Goal: Information Seeking & Learning: Learn about a topic

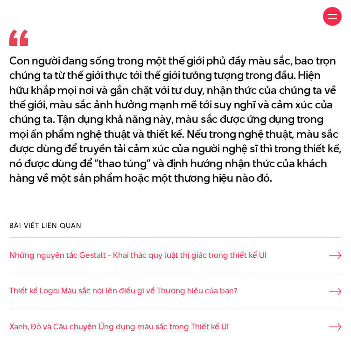
scroll to position [356, 0]
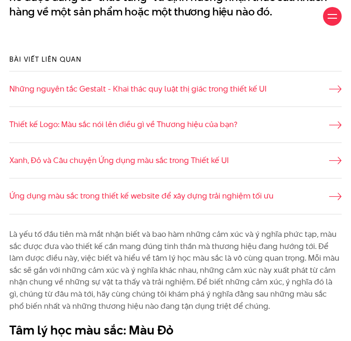
click at [49, 172] on li "Xanh, Đỏ và Câu chuyện Ứng dụng màu sắc trong Thiết kế UI" at bounding box center [175, 160] width 332 height 36
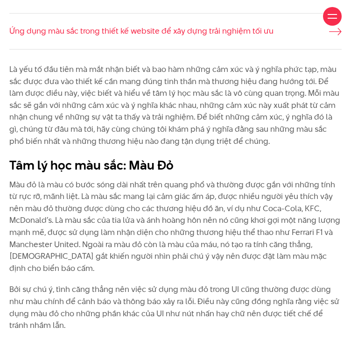
scroll to position [686, 0]
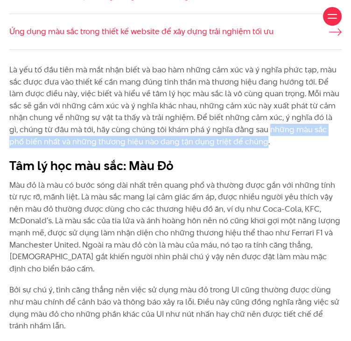
drag, startPoint x: 259, startPoint y: 153, endPoint x: 246, endPoint y: 161, distance: 15.0
click at [246, 147] on p "Là yếu tố đầu tiên mà mắt nhận biết và bao hàm những cảm xúc và ý nghĩa phức tạ…" at bounding box center [175, 106] width 332 height 84
copy p "những màu sắc phổ biến nhất và những thương hiệu nào đang tận dụng triệt để chú…"
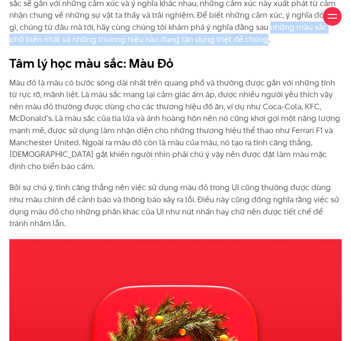
scroll to position [789, 0]
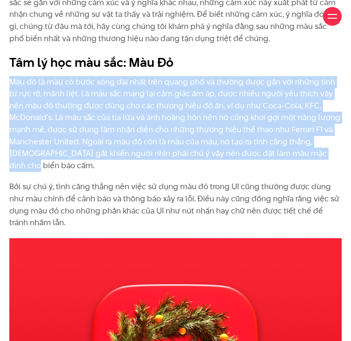
drag, startPoint x: 10, startPoint y: 105, endPoint x: 357, endPoint y: 178, distance: 355.2
copy p "Màu đỏ là màu có bước sóng dài nhất trên quang phổ và thường được gắn với những…"
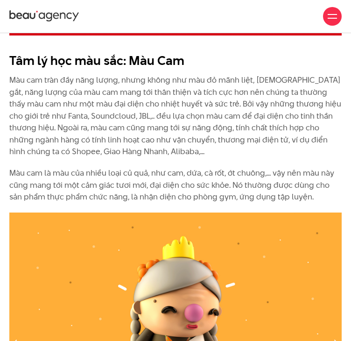
scroll to position [1241, 0]
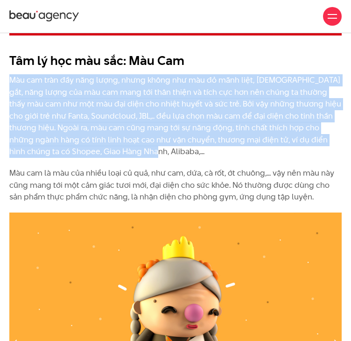
drag, startPoint x: 10, startPoint y: 91, endPoint x: 98, endPoint y: 158, distance: 110.6
click at [98, 158] on p "Màu cam tràn đầy năng lượng, nhưng không như màu đỏ mãnh liệt, [DEMOGRAPHIC_DAT…" at bounding box center [175, 116] width 332 height 84
copy p "Màu cam tràn đầy năng lượng, nhưng không như màu đỏ mãnh liệt, [DEMOGRAPHIC_DAT…"
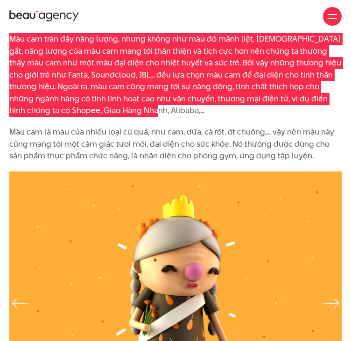
scroll to position [1281, 0]
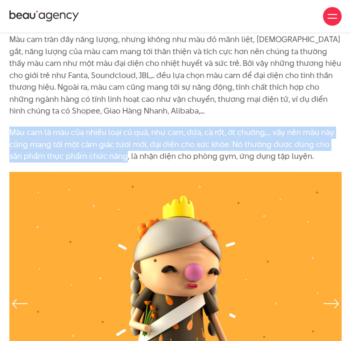
drag, startPoint x: 10, startPoint y: 142, endPoint x: 112, endPoint y: 167, distance: 105.0
click at [112, 162] on p "Màu cam là màu của nhiều loại củ quả, như cam, dứa, cà rốt, ớt chuông,... vậy n…" at bounding box center [175, 144] width 332 height 36
copy p "Màu cam là màu của nhiều loại củ quả, như cam, dứa, cà rốt, ớt chuông,... vậy n…"
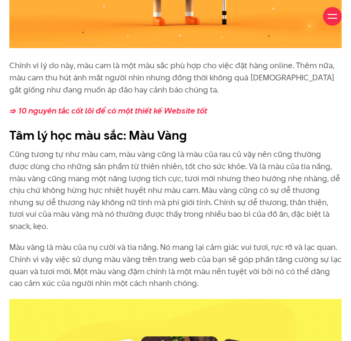
scroll to position [1670, 0]
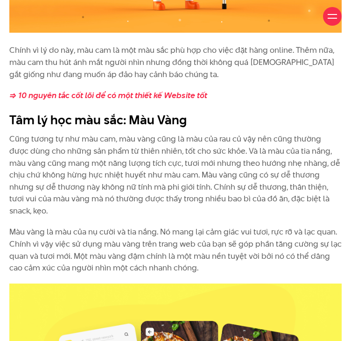
click at [10, 127] on div "Chính vì lý do này, màu cam là một màu sắc phù hợp cho việc đặt hàng online. Th…" at bounding box center [175, 163] width 341 height 238
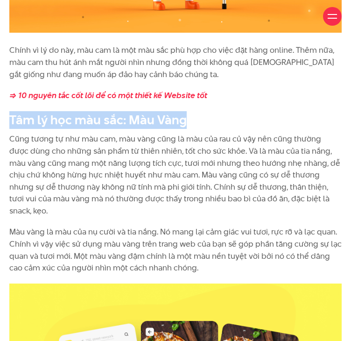
drag, startPoint x: 10, startPoint y: 127, endPoint x: 182, endPoint y: 135, distance: 172.3
click at [182, 128] on b "Tâm lý học màu sắc: Màu Vàng" at bounding box center [97, 119] width 177 height 17
copy b "Tâm lý học màu sắc: Màu Vàng"
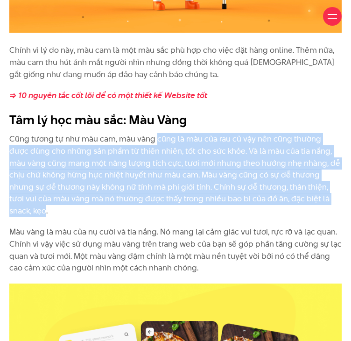
drag, startPoint x: 157, startPoint y: 150, endPoint x: 322, endPoint y: 213, distance: 176.7
click at [322, 213] on p "Cũng tương tự như màu cam, màu vàng cũng là màu của rau củ vậy nên cũng thường …" at bounding box center [175, 175] width 332 height 84
copy p "cũng là màu của rau củ vậy nên cũng thường được dùng cho những sản phẩm từ thiê…"
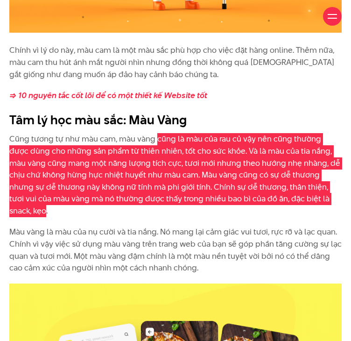
scroll to position [1788, 0]
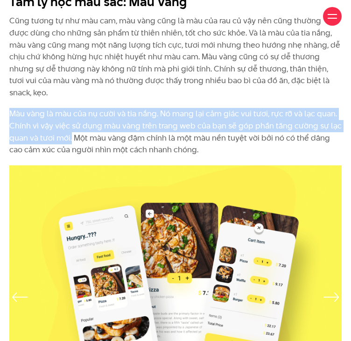
drag, startPoint x: 12, startPoint y: 106, endPoint x: 71, endPoint y: 135, distance: 65.7
click at [71, 135] on p "Màu vàng là màu của nụ cười và tia nắng. Nó mang lại cảm giác vui tươi, rực rỡ …" at bounding box center [175, 132] width 332 height 48
copy p "Màu vàng là màu của nụ cười và tia nắng. Nó mang lại cảm giác vui tươi, rực rỡ …"
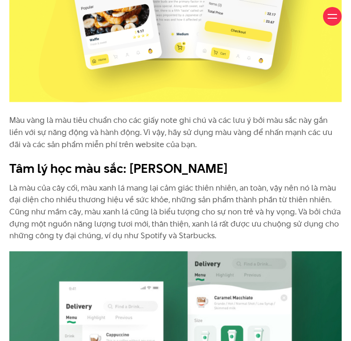
scroll to position [2116, 0]
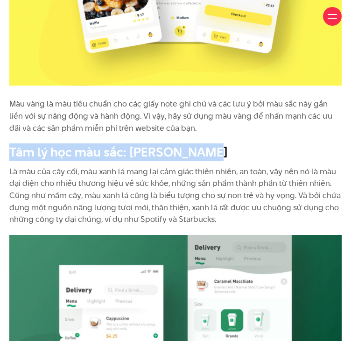
drag, startPoint x: 11, startPoint y: 150, endPoint x: 202, endPoint y: 146, distance: 190.8
click at [202, 146] on h2 "Tâm lý học màu sắc: [PERSON_NAME]" at bounding box center [175, 152] width 332 height 18
copy b "Tâm lý học màu sắc: [PERSON_NAME]"
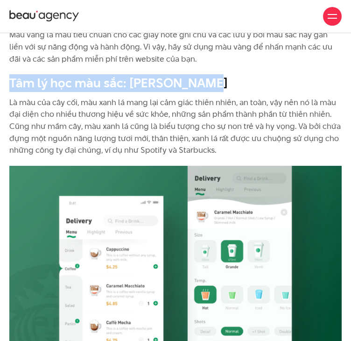
scroll to position [2185, 0]
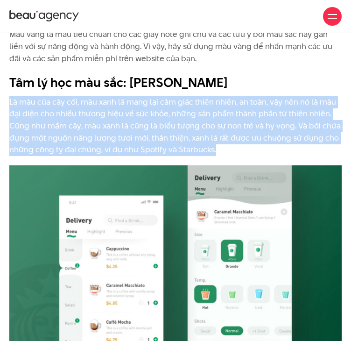
drag, startPoint x: 9, startPoint y: 100, endPoint x: 223, endPoint y: 150, distance: 219.3
click at [223, 150] on p "Là màu của cây cối, màu xanh lá mang lại cảm giác thiên nhiên, an toàn, vậy nên…" at bounding box center [175, 126] width 332 height 60
copy p "Là màu của cây cối, màu xanh lá mang lại cảm giác thiên nhiên, an toàn, vậy nên…"
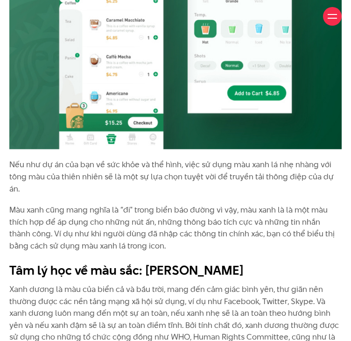
scroll to position [2524, 0]
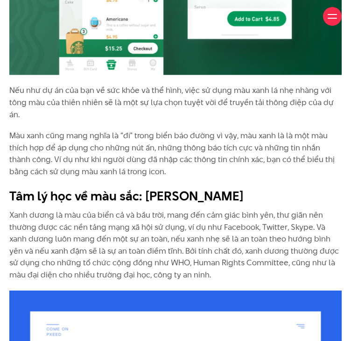
drag, startPoint x: 11, startPoint y: 122, endPoint x: 159, endPoint y: 153, distance: 151.6
click at [159, 153] on p "Màu xanh cũng mang nghĩa là “đi" trong biển báo đường vì vậy, màu xanh là là mộ…" at bounding box center [175, 154] width 332 height 48
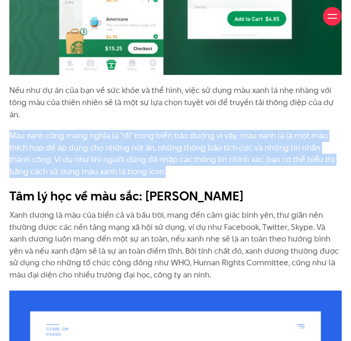
drag, startPoint x: 11, startPoint y: 120, endPoint x: 144, endPoint y: 157, distance: 137.6
click at [144, 157] on p "Màu xanh cũng mang nghĩa là “đi" trong biển báo đường vì vậy, màu xanh là là mộ…" at bounding box center [175, 154] width 332 height 48
copy p "Màu xanh cũng mang nghĩa là “đi" trong biển báo đường vì vậy, màu xanh là là mộ…"
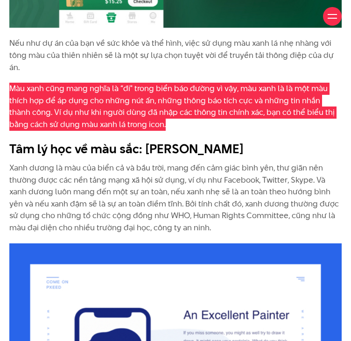
scroll to position [2571, 0]
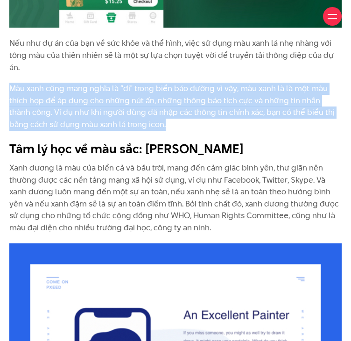
drag, startPoint x: 12, startPoint y: 134, endPoint x: 238, endPoint y: 134, distance: 226.3
click at [238, 140] on b "Tâm lý học về màu sắc: [PERSON_NAME]" at bounding box center [126, 148] width 235 height 17
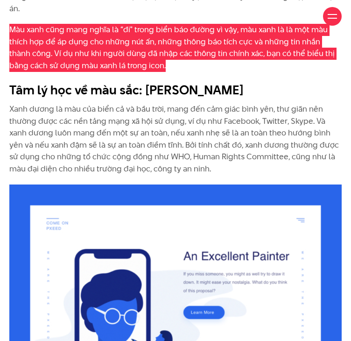
scroll to position [2631, 0]
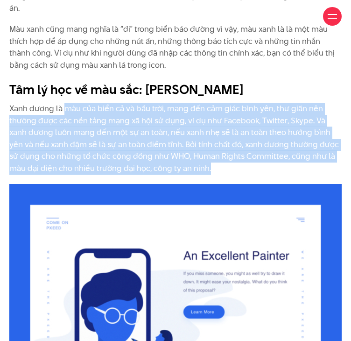
drag, startPoint x: 65, startPoint y: 95, endPoint x: 209, endPoint y: 156, distance: 155.9
click at [209, 156] on p "Xanh dương là màu của biển cả và bầu trời, mang đến cảm giác bình yên, thư giãn…" at bounding box center [175, 139] width 332 height 72
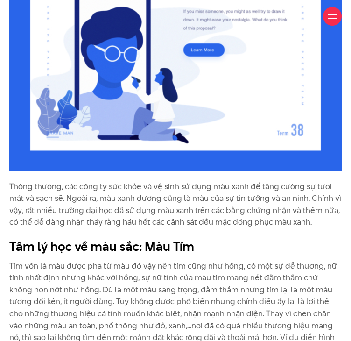
scroll to position [2892, 0]
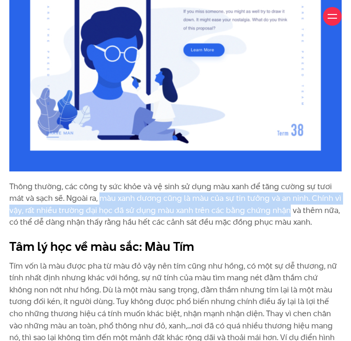
drag, startPoint x: 100, startPoint y: 187, endPoint x: 288, endPoint y: 200, distance: 188.5
click at [288, 200] on p "Thông thường, các công ty sức khỏe và vệ sinh sử dụng màu xanh để tăng cường sự…" at bounding box center [175, 205] width 332 height 48
click at [148, 193] on p "Thông thường, các công ty sức khỏe và vệ sinh sử dụng màu xanh để tăng cường sự…" at bounding box center [175, 205] width 332 height 48
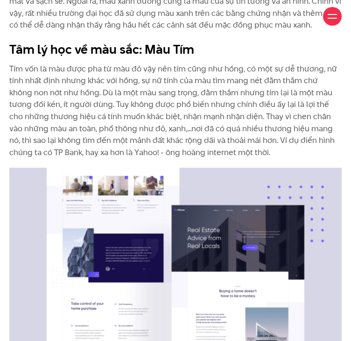
scroll to position [3090, 0]
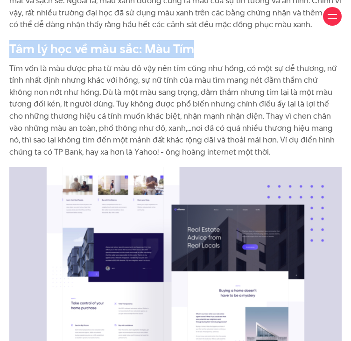
drag, startPoint x: 12, startPoint y: 33, endPoint x: 187, endPoint y: 36, distance: 175.0
click at [187, 40] on b "Tâm lý học về màu sắc: Màu Tím" at bounding box center [101, 48] width 185 height 17
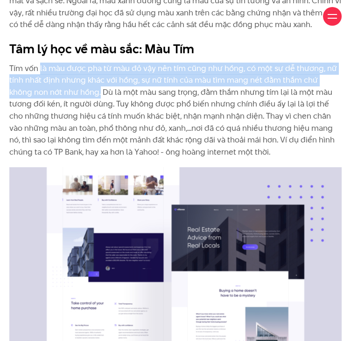
drag, startPoint x: 39, startPoint y: 51, endPoint x: 77, endPoint y: 79, distance: 46.9
click at [77, 79] on p "Tím vốn là màu được pha từ màu đỏ vậy nên tím cũng như hồng, có một sự dễ thươn…" at bounding box center [175, 111] width 332 height 96
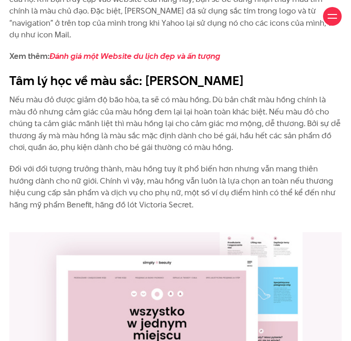
scroll to position [3535, 0]
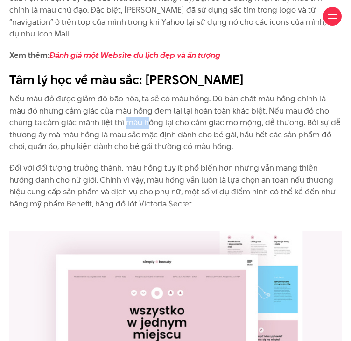
drag, startPoint x: 125, startPoint y: 97, endPoint x: 148, endPoint y: 96, distance: 23.4
click at [148, 96] on p "Nếu màu đỏ được giảm độ bão hòa, ta sẽ có màu hồng. Dù bản chất màu hồng chính …" at bounding box center [175, 123] width 332 height 60
click at [188, 98] on p "Nếu màu đỏ được giảm độ bão hòa, ta sẽ có màu hồng. Dù bản chất màu hồng chính …" at bounding box center [175, 123] width 332 height 60
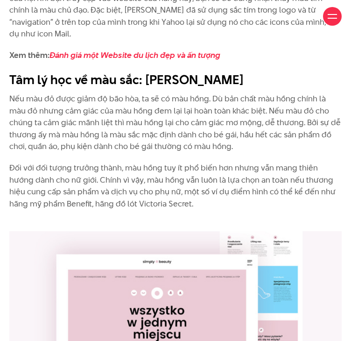
click at [175, 97] on p "Nếu màu đỏ được giảm độ bão hòa, ta sẽ có màu hồng. Dù bản chất màu hồng chính …" at bounding box center [175, 123] width 332 height 60
drag, startPoint x: 175, startPoint y: 98, endPoint x: 225, endPoint y: 98, distance: 49.9
click at [225, 98] on p "Nếu màu đỏ được giảm độ bão hòa, ta sẽ có màu hồng. Dù bản chất màu hồng chính …" at bounding box center [175, 123] width 332 height 60
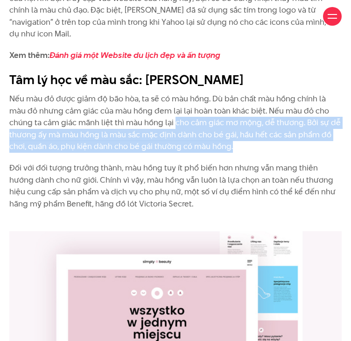
drag, startPoint x: 174, startPoint y: 98, endPoint x: 233, endPoint y: 121, distance: 63.3
click at [233, 121] on p "Nếu màu đỏ được giảm độ bão hòa, ta sẽ có màu hồng. Dù bản chất màu hồng chính …" at bounding box center [175, 123] width 332 height 60
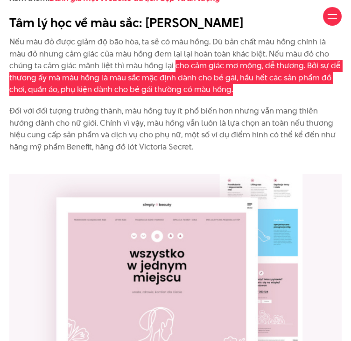
scroll to position [3595, 0]
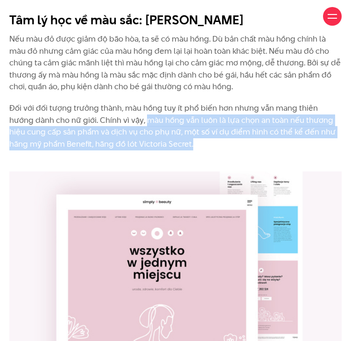
drag, startPoint x: 119, startPoint y: 94, endPoint x: 160, endPoint y: 116, distance: 47.0
click at [160, 116] on p "Đối với đối tượng trưởng thành, màu hồng tuy ít phổ biến hơn nhưng vẫn mang thi…" at bounding box center [175, 132] width 332 height 60
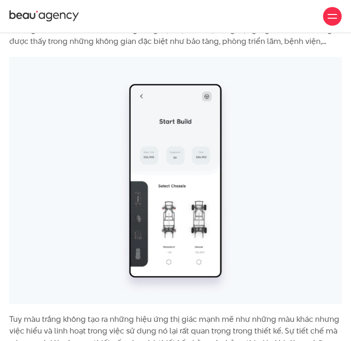
scroll to position [4015, 0]
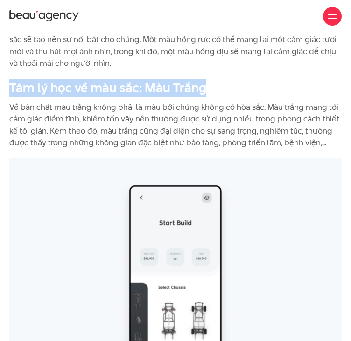
drag, startPoint x: 7, startPoint y: 60, endPoint x: 203, endPoint y: 58, distance: 195.5
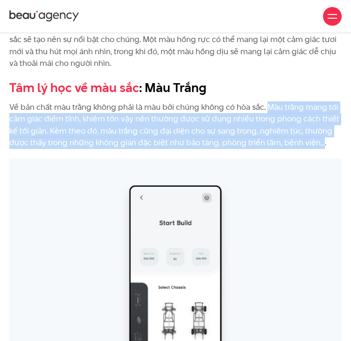
drag, startPoint x: 265, startPoint y: 82, endPoint x: 321, endPoint y: 123, distance: 69.3
click at [321, 123] on p "Về bản chất màu trằng không phải là màu bởi chúng không có hòa sắc. Màu trắng m…" at bounding box center [175, 125] width 332 height 48
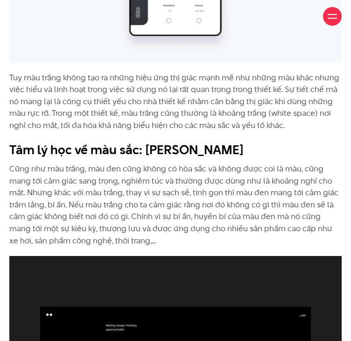
scroll to position [4358, 0]
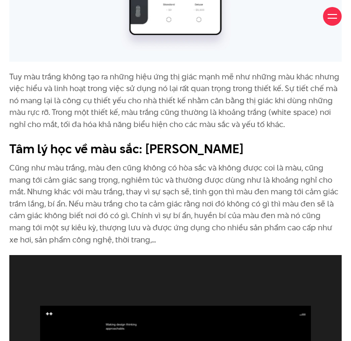
drag, startPoint x: 282, startPoint y: 61, endPoint x: 309, endPoint y: 98, distance: 46.1
click at [309, 98] on p "Tuy màu trắng không tạo ra những hiệu ứng thị giác mạnh mẽ như những màu khác n…" at bounding box center [175, 101] width 332 height 60
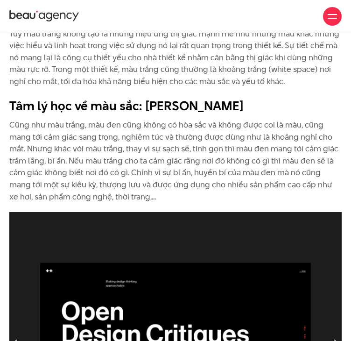
scroll to position [4398, 0]
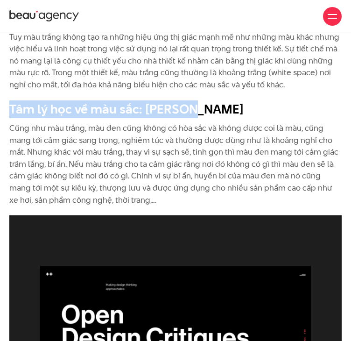
drag, startPoint x: 11, startPoint y: 84, endPoint x: 201, endPoint y: 84, distance: 190.3
click at [201, 100] on h2 "Tâm lý học về màu sắc: [PERSON_NAME]" at bounding box center [175, 109] width 332 height 18
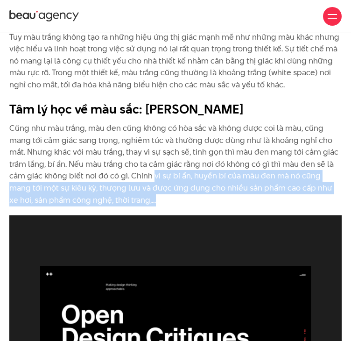
drag, startPoint x: 152, startPoint y: 151, endPoint x: 176, endPoint y: 178, distance: 36.3
click at [176, 178] on p "Cũng như màu trắng, màu đen cũng không có hòa sắc và không được coi là màu, cũn…" at bounding box center [175, 164] width 332 height 84
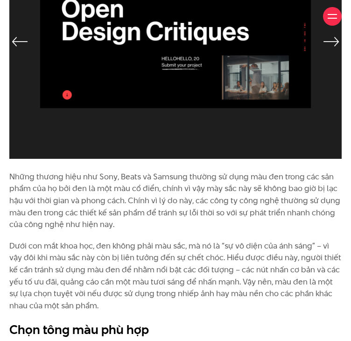
scroll to position [4765, 0]
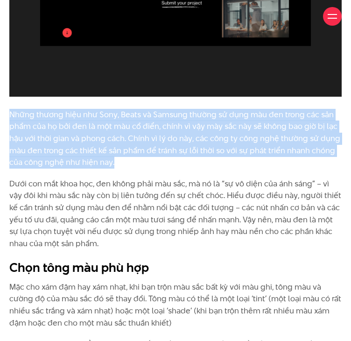
drag, startPoint x: 11, startPoint y: 88, endPoint x: 143, endPoint y: 139, distance: 141.5
click at [143, 139] on p "Những thương hiệu như Sony, Beats và Samsung thường sử dụng màu đen trong các s…" at bounding box center [175, 139] width 332 height 60
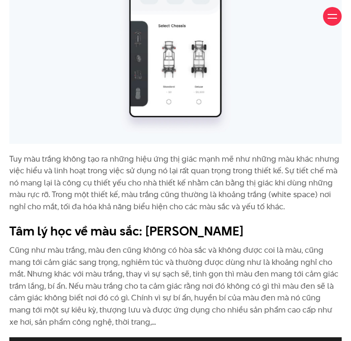
scroll to position [4275, 0]
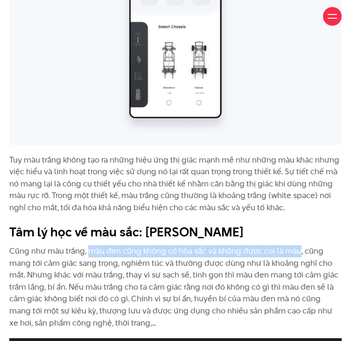
drag, startPoint x: 90, startPoint y: 227, endPoint x: 300, endPoint y: 225, distance: 210.9
click at [300, 245] on p "Cũng như màu trắng, màu đen cũng không có hòa sắc và không được coi là màu, cũn…" at bounding box center [175, 287] width 332 height 84
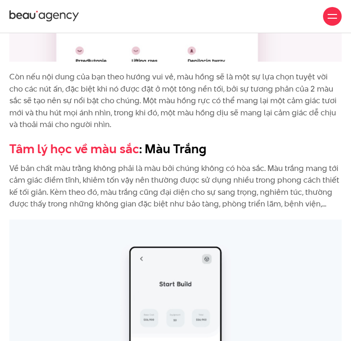
scroll to position [3942, 0]
